Goal: Task Accomplishment & Management: Use online tool/utility

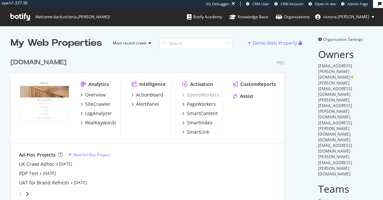
scroll to position [156, 278]
click at [200, 113] on div "SmartContent" at bounding box center [202, 113] width 31 height 7
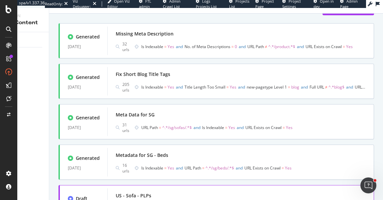
scroll to position [30, 0]
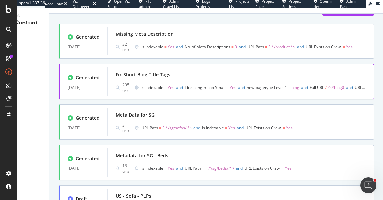
click at [191, 78] on div "Fix Short Blog Title Tags" at bounding box center [241, 74] width 250 height 9
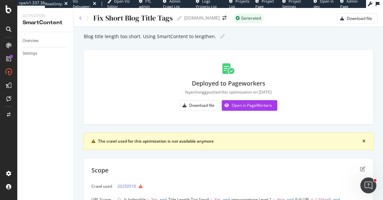
click at [81, 20] on icon at bounding box center [80, 18] width 3 height 4
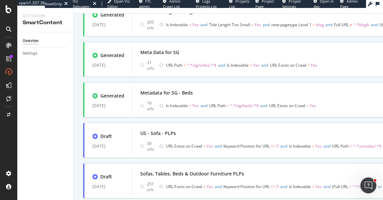
scroll to position [95, 0]
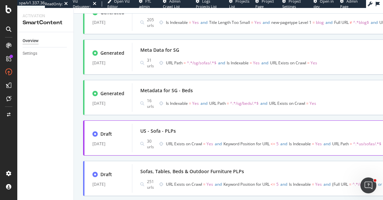
click at [206, 136] on div "US - Sofa - PLPs 30 urls URL Exists on Crawl = Yes and Keyword Position for URL…" at bounding box center [265, 138] width 250 height 23
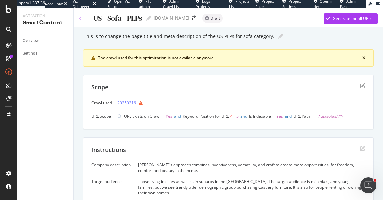
click at [81, 18] on icon at bounding box center [80, 18] width 3 height 4
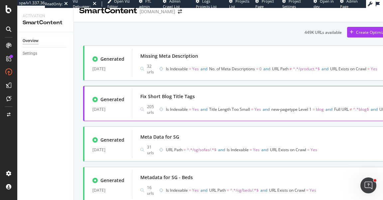
scroll to position [3, 0]
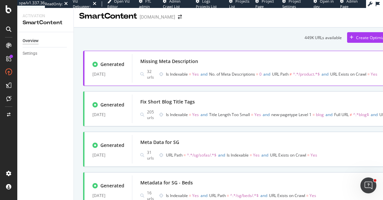
click at [224, 65] on div "Missing Meta Description" at bounding box center [265, 61] width 250 height 9
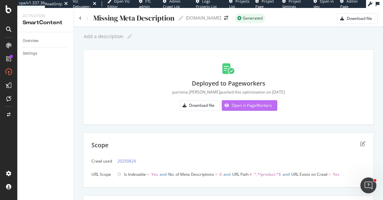
click at [241, 106] on div "Open in PageWorkers" at bounding box center [252, 106] width 40 height 6
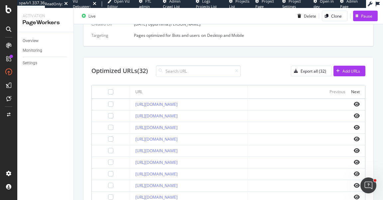
scroll to position [194, 0]
